Goal: Use online tool/utility: Utilize a website feature to perform a specific function

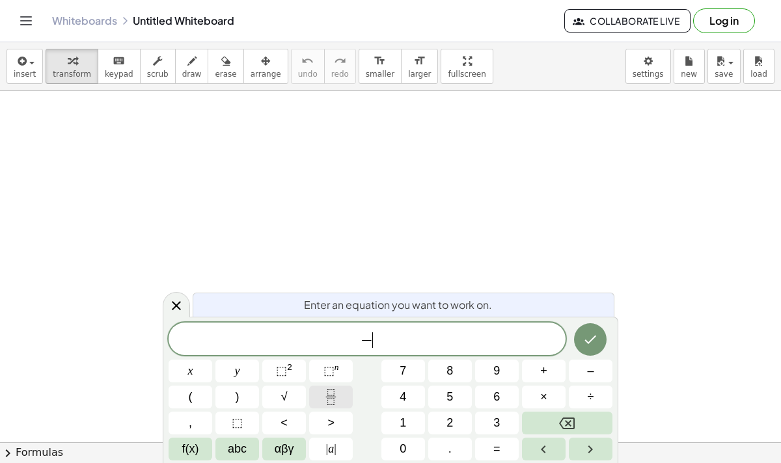
click at [334, 402] on icon "Fraction" at bounding box center [331, 397] width 16 height 16
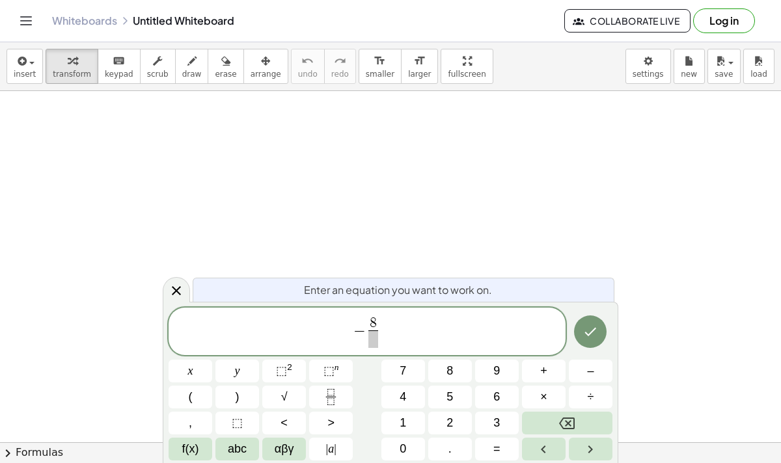
click at [374, 339] on span at bounding box center [373, 339] width 10 height 18
click at [390, 332] on span "− 8 3 ​ ​" at bounding box center [366, 332] width 397 height 34
click at [495, 450] on span "=" at bounding box center [496, 449] width 7 height 18
click at [334, 396] on icon "Fraction" at bounding box center [331, 397] width 16 height 16
click at [580, 368] on button "–" at bounding box center [591, 371] width 44 height 23
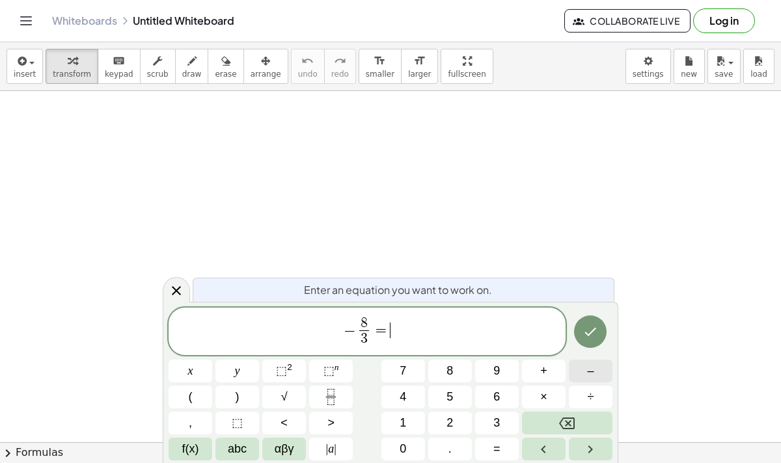
click at [584, 373] on button "–" at bounding box center [591, 371] width 44 height 23
click at [326, 399] on icon "Fraction" at bounding box center [331, 397] width 16 height 16
click at [396, 343] on span "​" at bounding box center [397, 339] width 10 height 18
click at [405, 333] on span "− 8 3 ​ = − 7 9 ​ ​" at bounding box center [366, 332] width 397 height 34
click at [342, 396] on button "Fraction" at bounding box center [331, 397] width 44 height 23
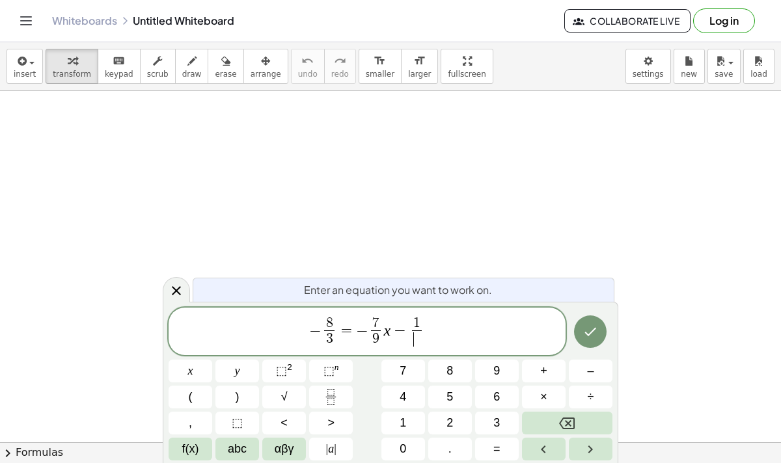
click at [421, 342] on span "​" at bounding box center [417, 339] width 10 height 18
click at [446, 422] on span "2" at bounding box center [449, 423] width 7 height 18
click at [593, 328] on icon "Done" at bounding box center [590, 332] width 16 height 16
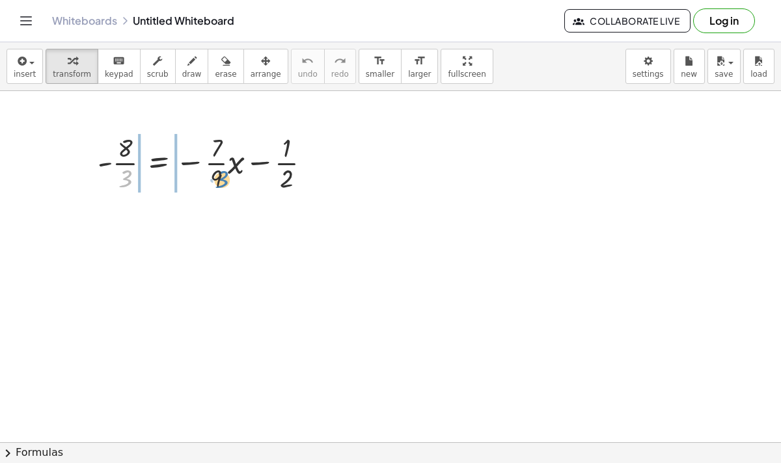
drag, startPoint x: 122, startPoint y: 174, endPoint x: 219, endPoint y: 176, distance: 97.6
click at [219, 176] on div at bounding box center [209, 161] width 237 height 65
click at [123, 158] on div at bounding box center [209, 161] width 237 height 65
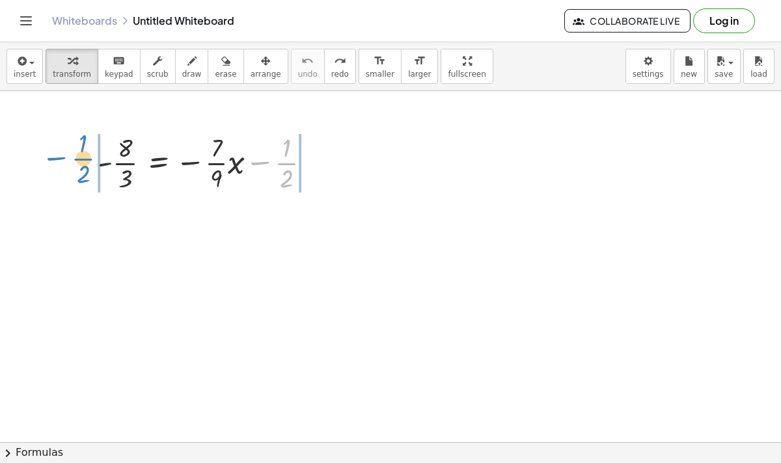
drag, startPoint x: 282, startPoint y: 163, endPoint x: 77, endPoint y: 161, distance: 204.9
click at [78, 161] on div "− · 1 · 2 - · 8 · 3 = − · · 7 · 9 · x − · 1 · 2" at bounding box center [204, 162] width 253 height 72
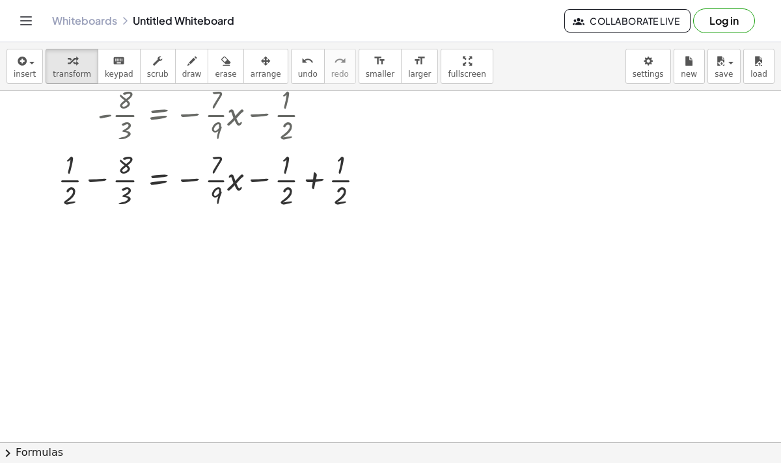
scroll to position [51, 0]
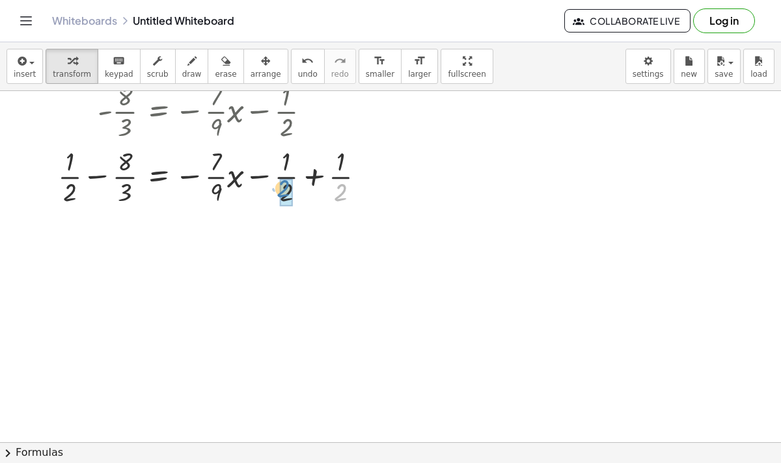
drag, startPoint x: 344, startPoint y: 197, endPoint x: 287, endPoint y: 193, distance: 57.4
click at [298, 76] on span "undo" at bounding box center [308, 74] width 20 height 9
click at [336, 167] on div at bounding box center [216, 175] width 330 height 65
drag, startPoint x: 340, startPoint y: 177, endPoint x: 284, endPoint y: 178, distance: 55.9
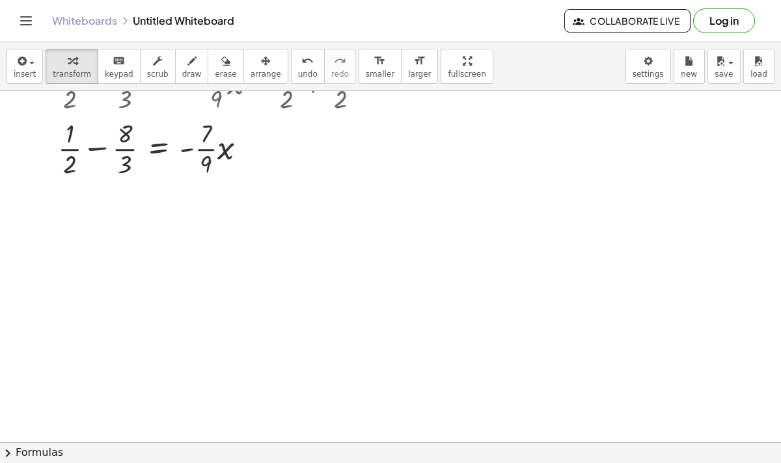
scroll to position [146, 0]
drag, startPoint x: 72, startPoint y: 148, endPoint x: 132, endPoint y: 148, distance: 59.8
click at [132, 148] on div at bounding box center [216, 146] width 330 height 65
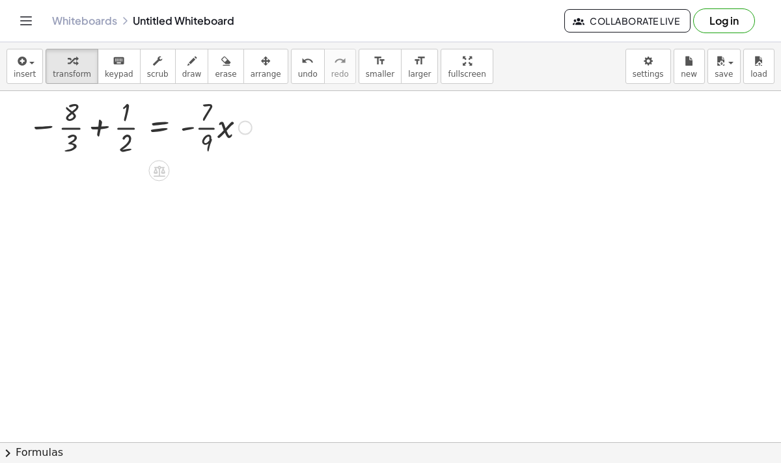
scroll to position [235, 0]
drag, startPoint x: 207, startPoint y: 125, endPoint x: 135, endPoint y: 128, distance: 72.3
click at [135, 128] on div at bounding box center [201, 122] width 360 height 65
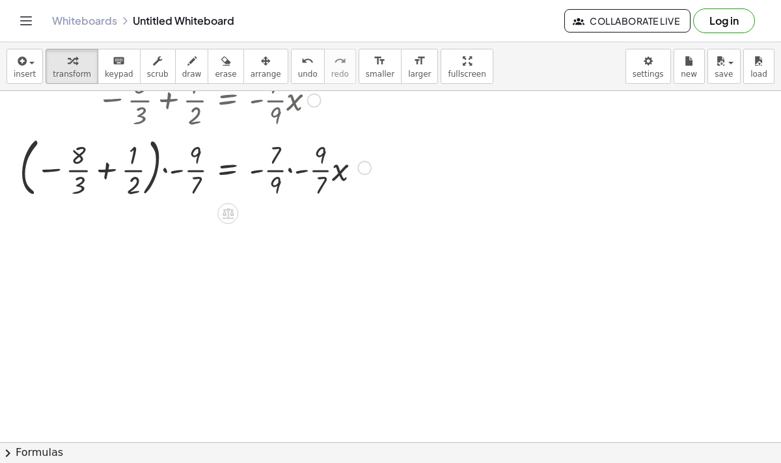
scroll to position [261, 0]
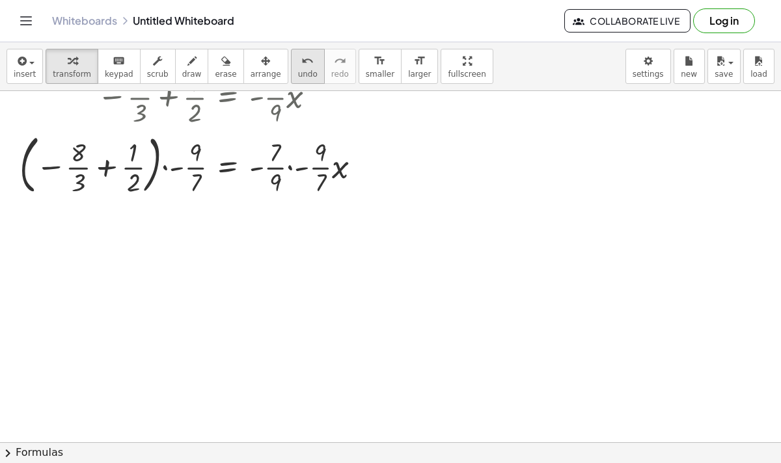
click at [298, 77] on span "undo" at bounding box center [308, 74] width 20 height 9
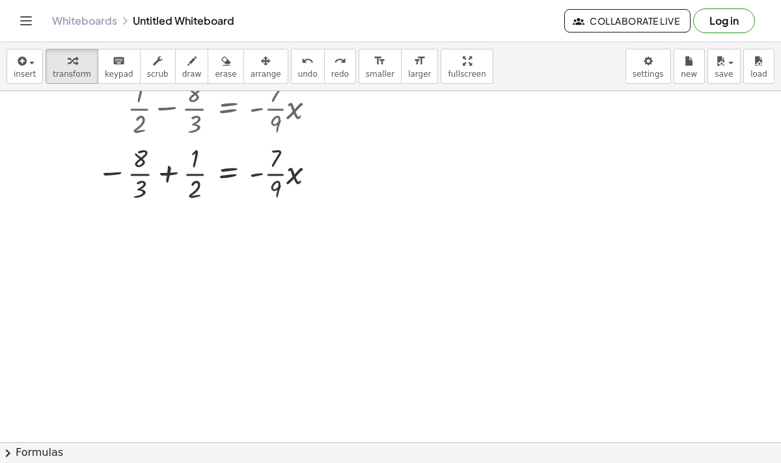
scroll to position [172, 0]
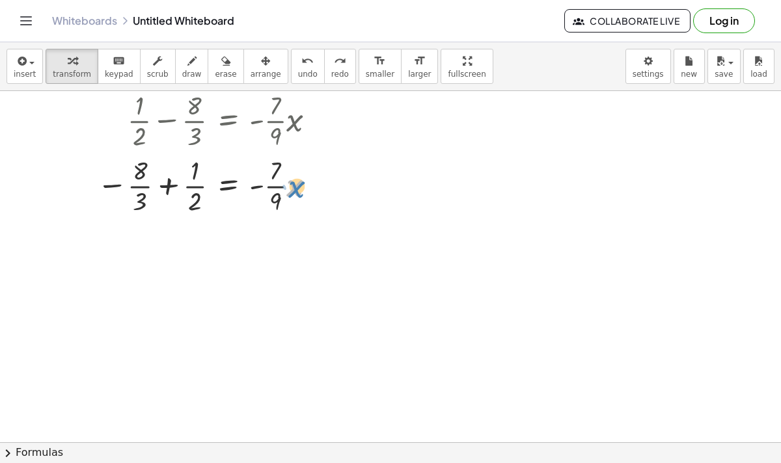
click at [295, 189] on div at bounding box center [270, 184] width 360 height 65
drag, startPoint x: 277, startPoint y: 185, endPoint x: 81, endPoint y: 186, distance: 196.5
click at [81, 186] on div "- · 8 · 3 = − · · 7 · 9 · x − · 1 · 2 + · 1 · 2 − · 8 · 3 = − · · 7 · 9 · x − ·…" at bounding box center [265, 87] width 377 height 267
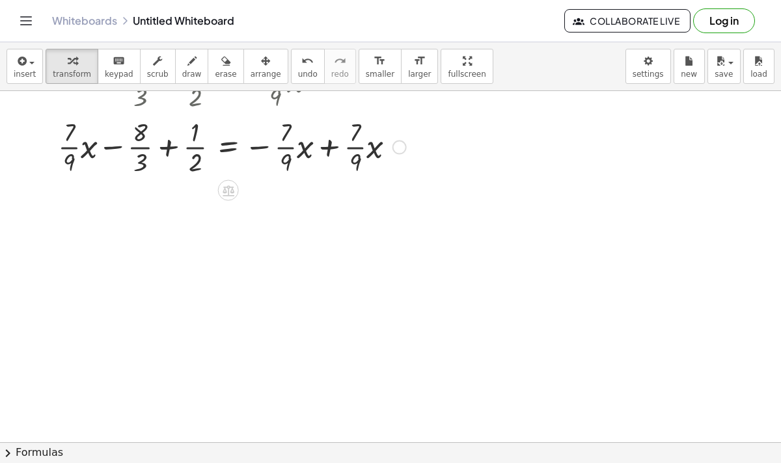
scroll to position [278, 0]
drag, startPoint x: 356, startPoint y: 148, endPoint x: 288, endPoint y: 147, distance: 68.3
click at [301, 75] on span "undo" at bounding box center [308, 74] width 20 height 9
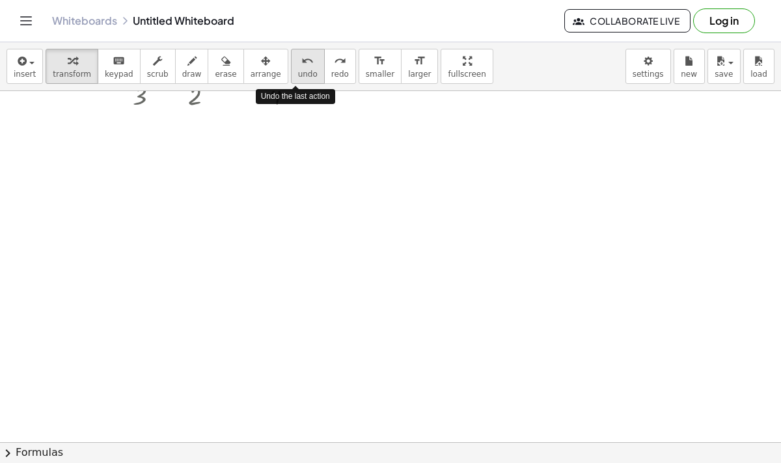
click at [301, 75] on span "undo" at bounding box center [308, 74] width 20 height 9
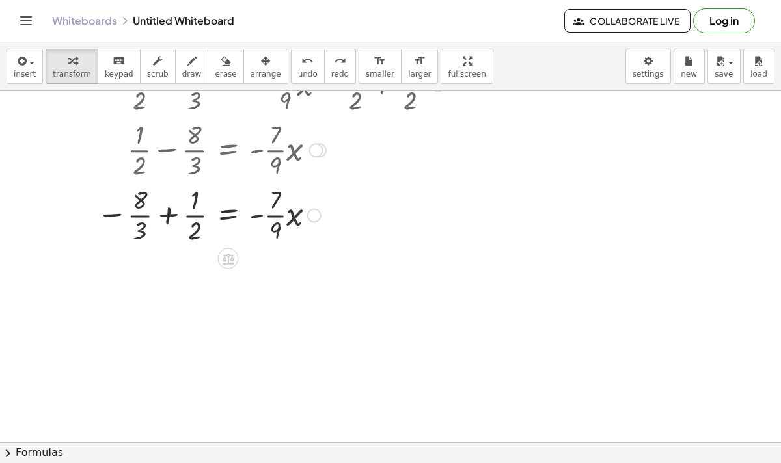
scroll to position [144, 0]
drag, startPoint x: 198, startPoint y: 216, endPoint x: 142, endPoint y: 217, distance: 55.3
click at [142, 217] on div at bounding box center [270, 213] width 360 height 65
drag, startPoint x: 279, startPoint y: 219, endPoint x: 206, endPoint y: 217, distance: 73.5
click at [206, 217] on div at bounding box center [285, 213] width 330 height 65
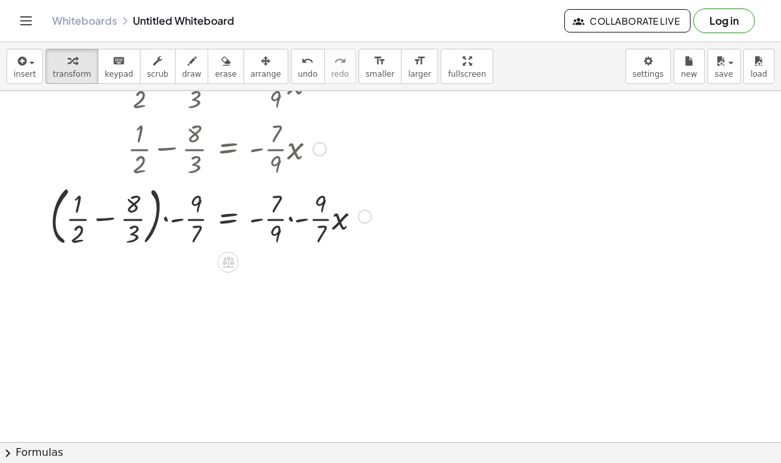
scroll to position [221, 0]
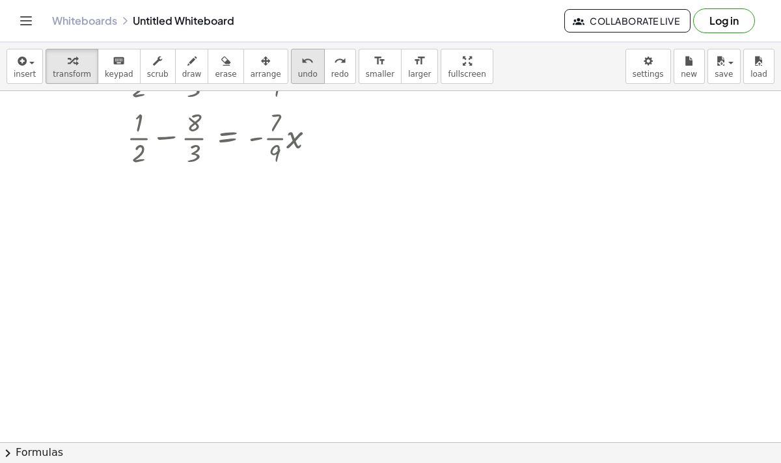
click at [298, 75] on span "undo" at bounding box center [308, 74] width 20 height 9
